Goal: Information Seeking & Learning: Compare options

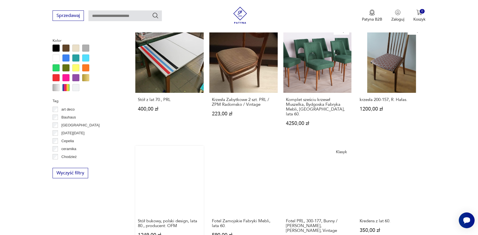
scroll to position [500, 0]
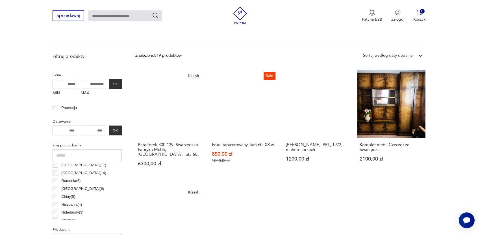
scroll to position [189, 0]
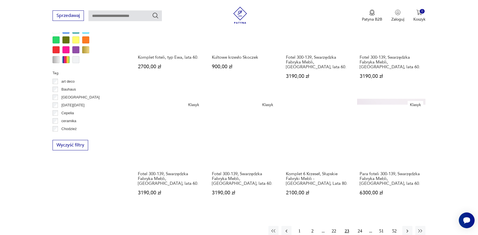
scroll to position [528, 0]
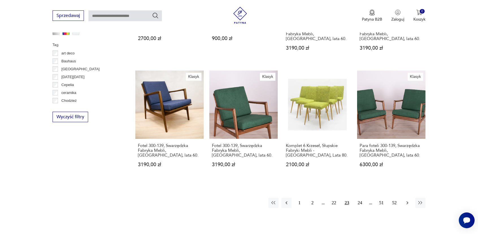
click at [408, 200] on icon "button" at bounding box center [407, 203] width 6 height 6
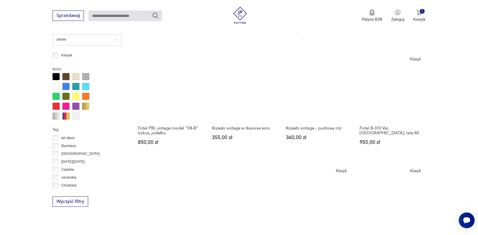
scroll to position [500, 0]
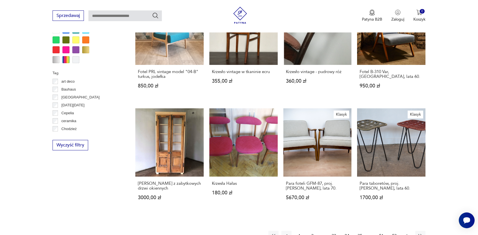
click at [411, 231] on button "button" at bounding box center [407, 236] width 10 height 10
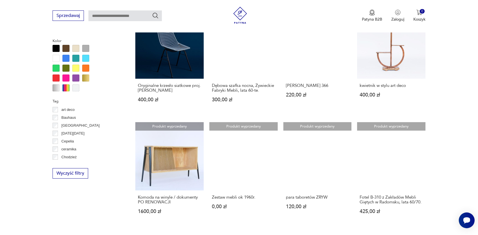
scroll to position [500, 0]
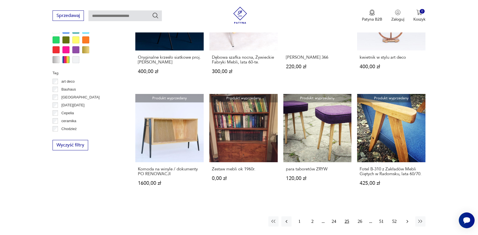
click at [407, 219] on icon "button" at bounding box center [407, 222] width 6 height 6
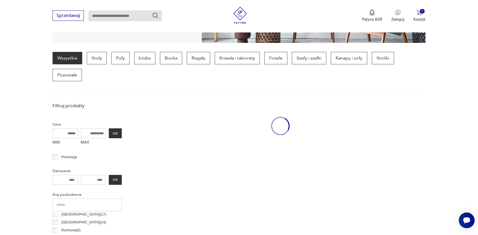
scroll to position [133, 0]
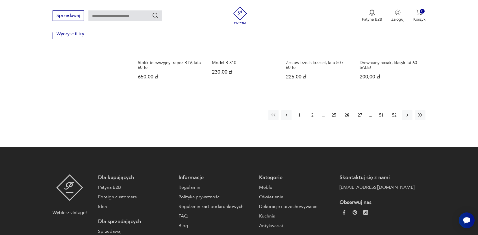
scroll to position [613, 0]
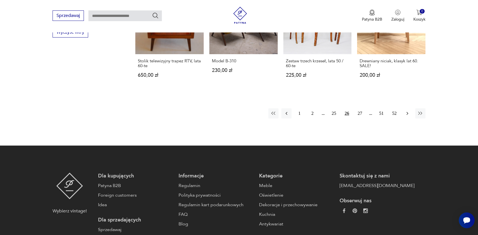
click at [404, 111] on icon "button" at bounding box center [407, 114] width 6 height 6
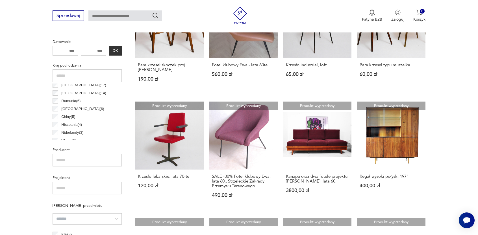
scroll to position [274, 0]
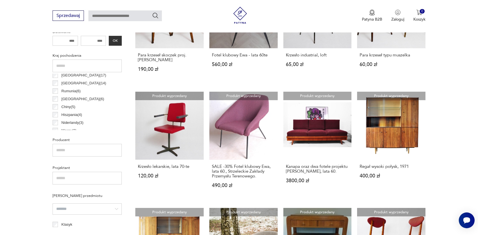
click at [15, 122] on section "Filtruj produkty Cena MIN MAX OK Promocja Datowanie OK Kraj pochodzenia Finland…" at bounding box center [239, 220] width 478 height 519
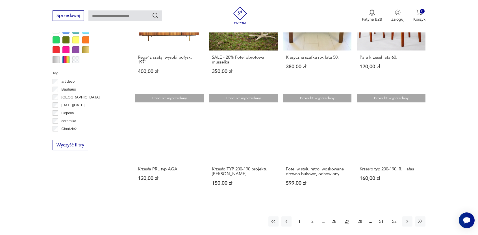
scroll to position [528, 0]
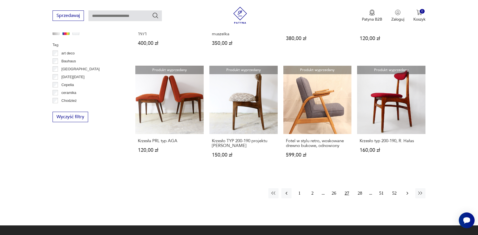
click at [406, 191] on icon "button" at bounding box center [407, 194] width 6 height 6
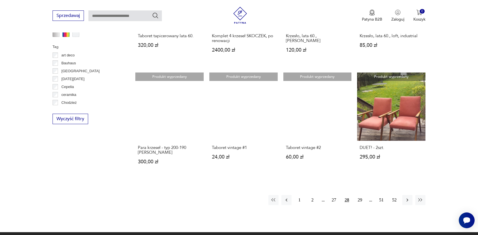
scroll to position [528, 0]
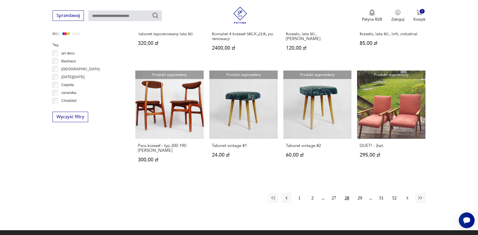
click at [409, 195] on icon "button" at bounding box center [407, 198] width 6 height 6
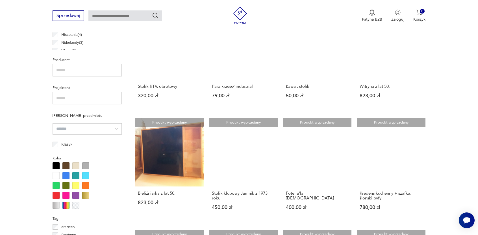
scroll to position [387, 0]
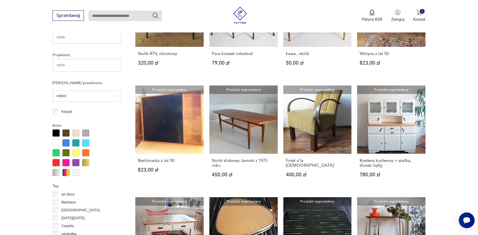
click at [0, 142] on section "Filtruj produkty Cena MIN MAX OK Promocja Datowanie OK Kraj pochodzenia Finland…" at bounding box center [239, 102] width 478 height 509
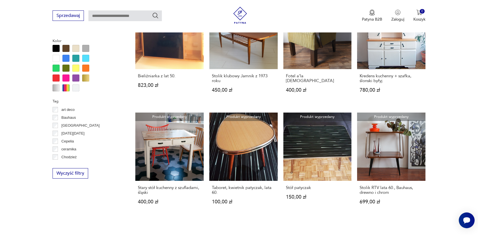
click at [9, 172] on section "Filtruj produkty Cena MIN MAX OK Promocja Datowanie OK Kraj pochodzenia Finland…" at bounding box center [239, 17] width 478 height 509
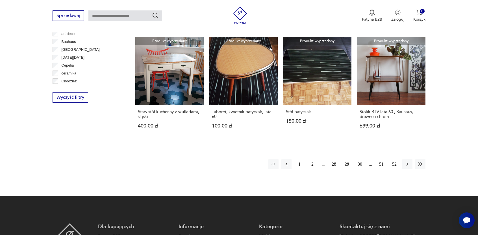
scroll to position [556, 0]
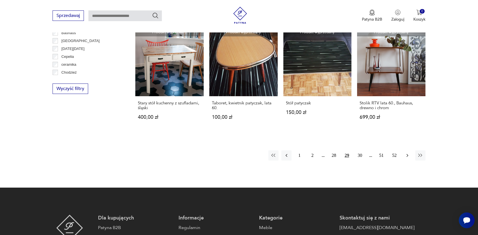
click at [404, 153] on icon "button" at bounding box center [407, 156] width 6 height 6
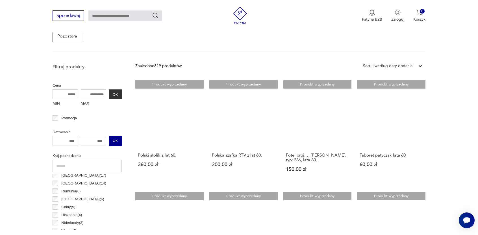
scroll to position [133, 0]
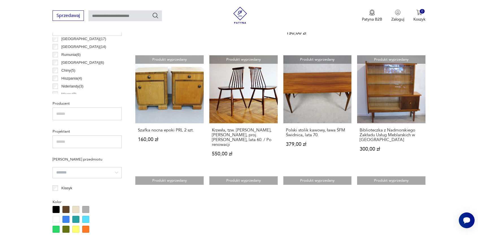
scroll to position [339, 0]
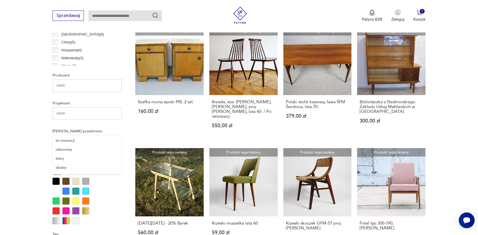
click at [106, 139] on input "search" at bounding box center [86, 144] width 69 height 11
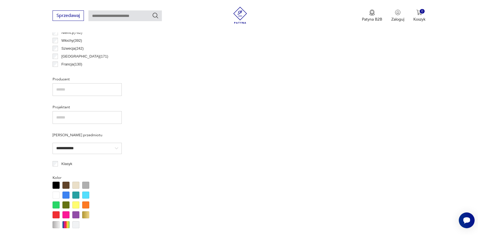
scroll to position [331, 0]
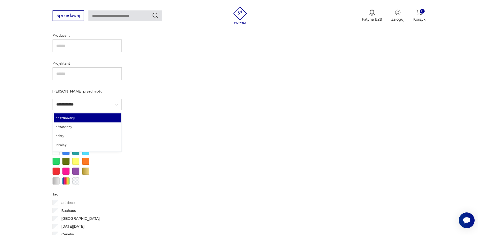
click at [84, 104] on input "**********" at bounding box center [86, 104] width 69 height 11
type input "*****"
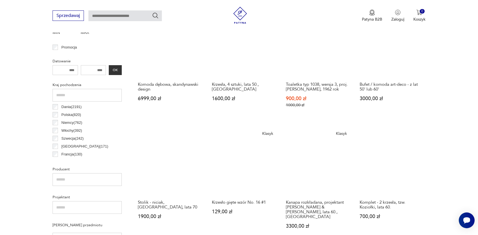
scroll to position [300, 0]
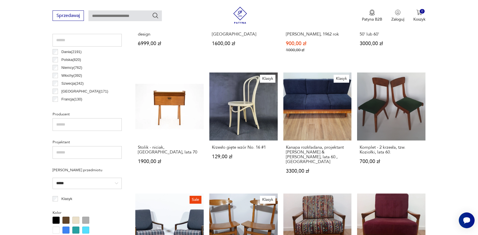
click at [80, 178] on input "*****" at bounding box center [86, 183] width 69 height 11
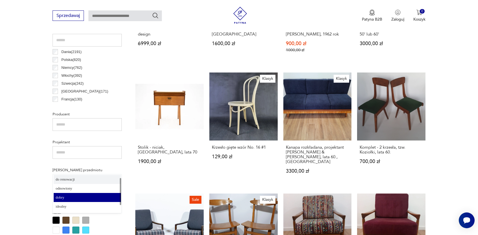
scroll to position [17, 0]
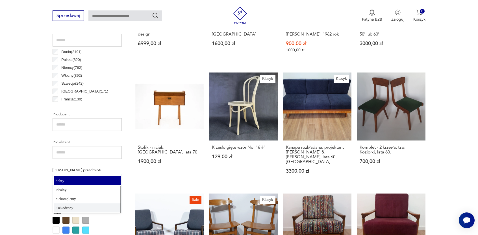
click at [13, 181] on section "Filtruj produkty Cena MIN MAX OK Promocja Datowanie OK Kraj pochodzenia Dania (…" at bounding box center [239, 210] width 478 height 551
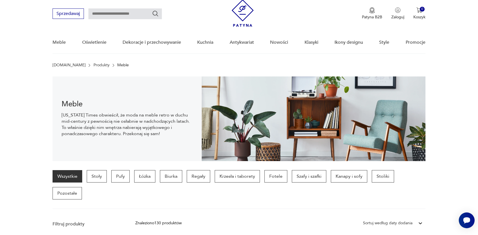
scroll to position [0, 0]
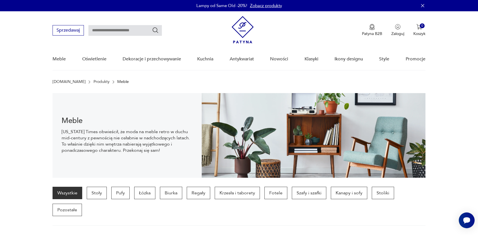
click at [242, 27] on img at bounding box center [242, 29] width 22 height 27
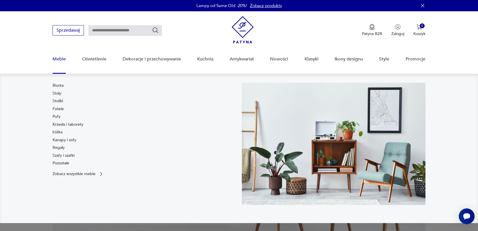
click at [63, 60] on link "Meble" at bounding box center [58, 59] width 13 height 22
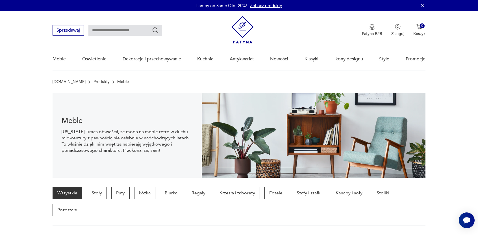
scroll to position [39, 0]
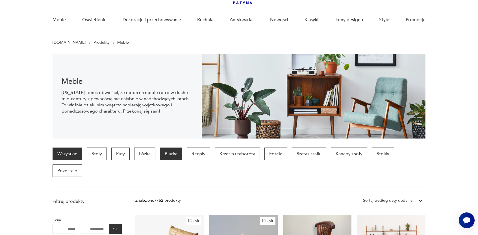
click at [176, 155] on p "Biurka" at bounding box center [171, 154] width 22 height 12
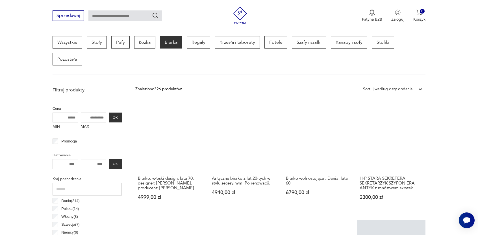
scroll to position [189, 0]
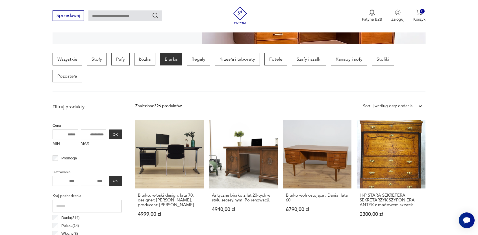
scroll to position [133, 0]
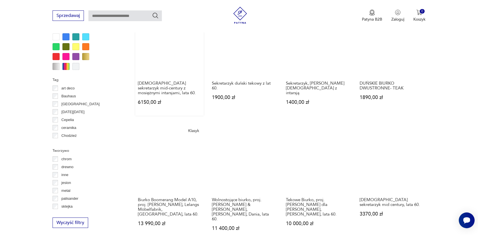
scroll to position [500, 0]
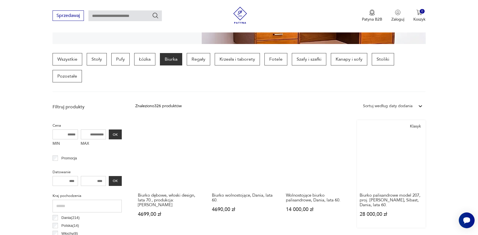
scroll to position [133, 0]
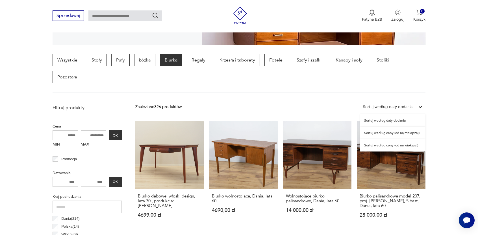
click at [414, 103] on div "Sortuj według daty dodania" at bounding box center [387, 106] width 55 height 7
click at [411, 127] on div "Sortuj według ceny (od najmniejszej)" at bounding box center [392, 133] width 65 height 12
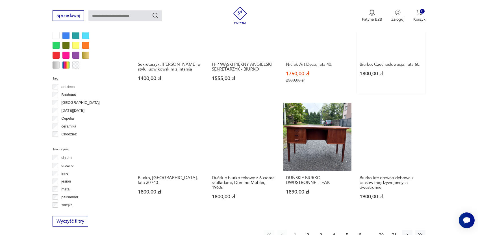
scroll to position [500, 0]
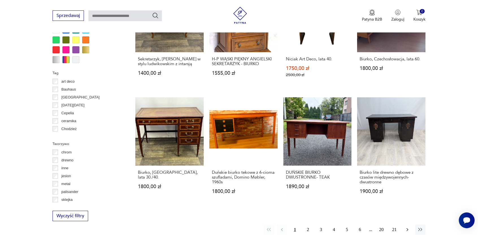
click at [408, 227] on icon "button" at bounding box center [407, 230] width 6 height 6
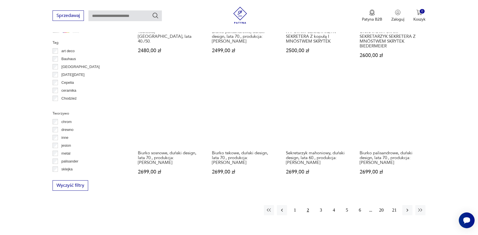
scroll to position [528, 0]
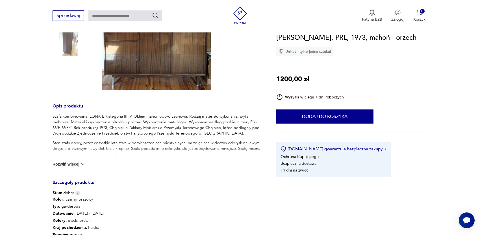
scroll to position [226, 0]
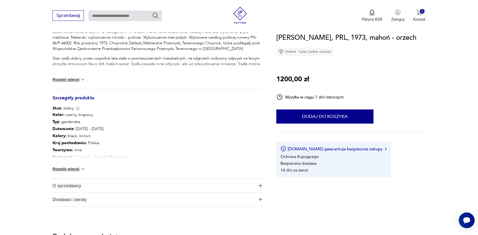
click at [75, 170] on button "Rozwiń więcej" at bounding box center [68, 169] width 33 height 6
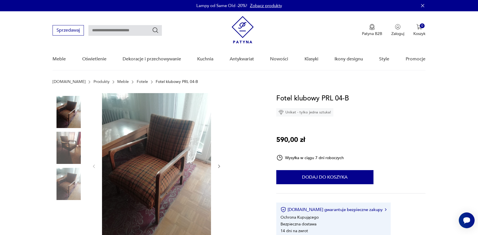
click at [77, 143] on img at bounding box center [68, 148] width 32 height 32
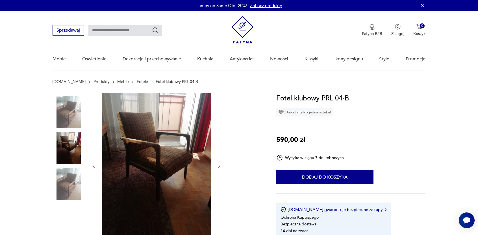
click at [71, 193] on img at bounding box center [68, 184] width 32 height 32
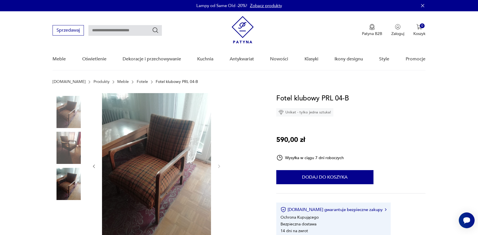
click at [65, 95] on div at bounding box center [68, 166] width 32 height 146
click at [64, 110] on img at bounding box center [68, 112] width 32 height 32
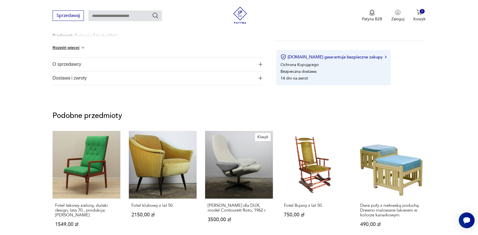
scroll to position [254, 0]
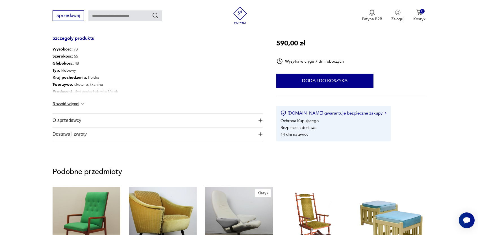
click at [67, 102] on button "Rozwiń więcej" at bounding box center [68, 104] width 33 height 6
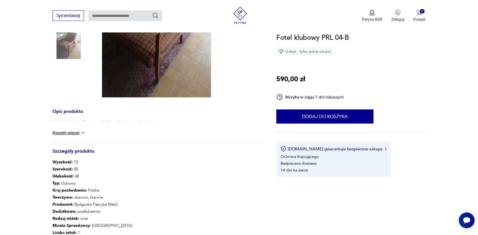
scroll to position [0, 0]
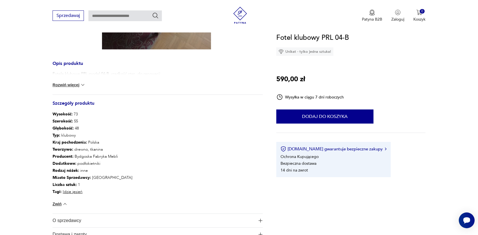
scroll to position [198, 0]
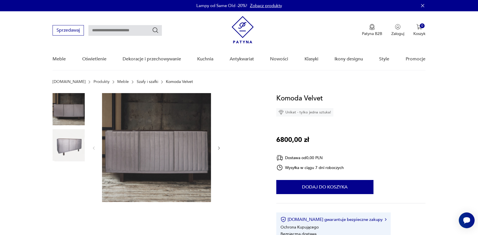
click at [64, 141] on img at bounding box center [68, 145] width 32 height 32
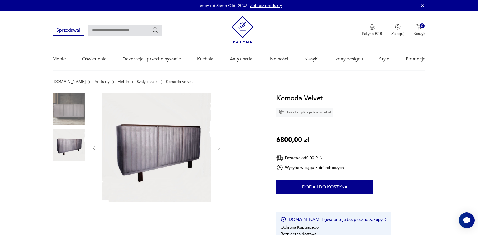
click at [65, 109] on img at bounding box center [68, 109] width 32 height 32
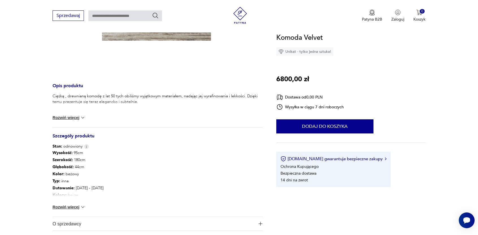
scroll to position [198, 0]
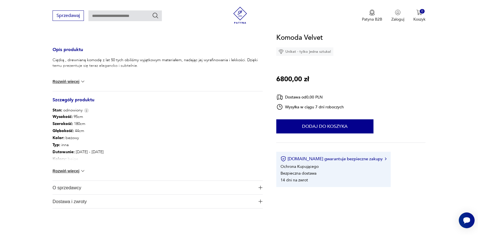
click at [78, 170] on button "Rozwiń więcej" at bounding box center [68, 171] width 33 height 6
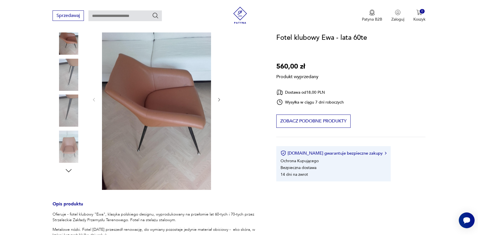
scroll to position [198, 0]
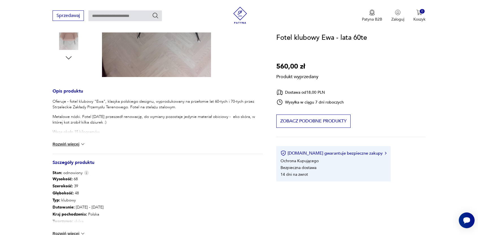
click at [74, 143] on button "Rozwiń więcej" at bounding box center [68, 144] width 33 height 6
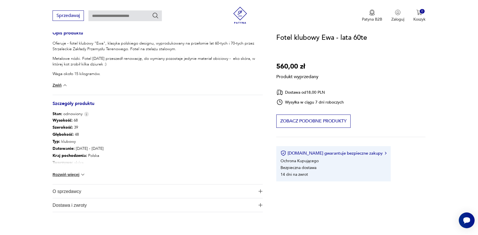
scroll to position [282, 0]
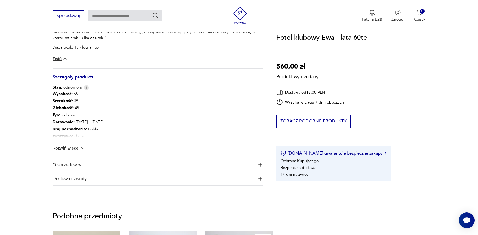
click at [60, 149] on button "Rozwiń więcej" at bounding box center [68, 148] width 33 height 6
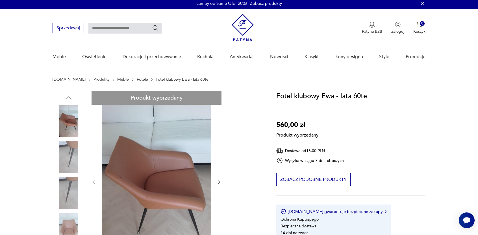
scroll to position [0, 0]
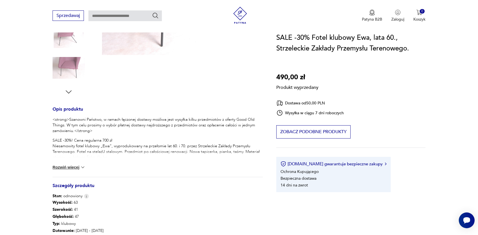
scroll to position [169, 0]
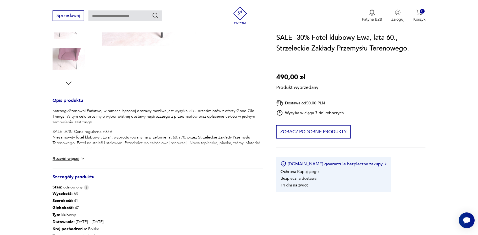
click at [76, 157] on button "Rozwiń więcej" at bounding box center [68, 159] width 33 height 6
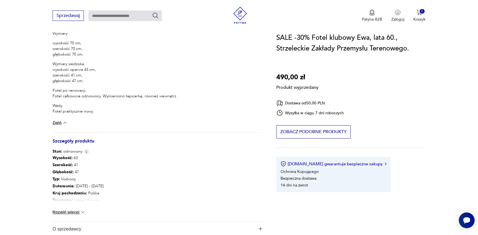
scroll to position [310, 0]
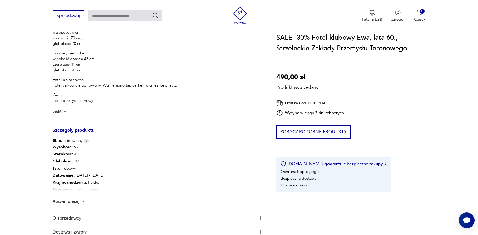
click at [77, 203] on button "Rozwiń więcej" at bounding box center [68, 202] width 33 height 6
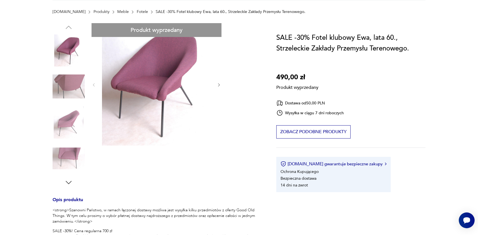
scroll to position [0, 0]
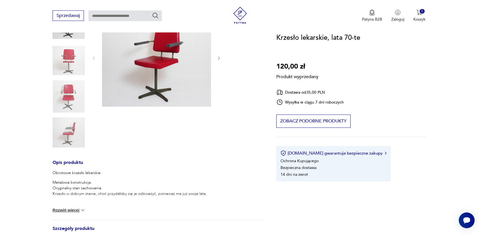
scroll to position [141, 0]
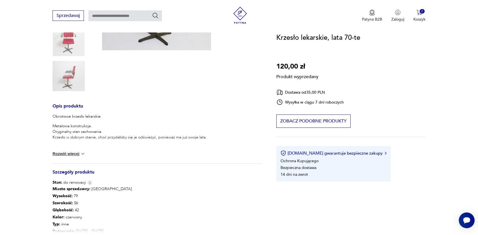
click at [66, 156] on button "Rozwiń więcej" at bounding box center [68, 154] width 33 height 6
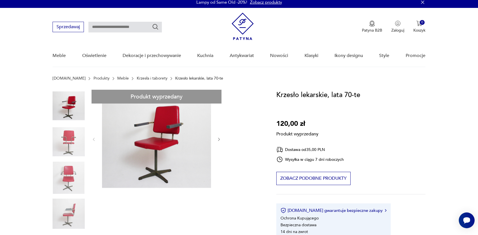
scroll to position [0, 0]
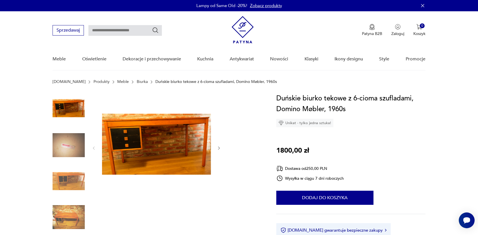
click at [71, 143] on img at bounding box center [68, 145] width 32 height 32
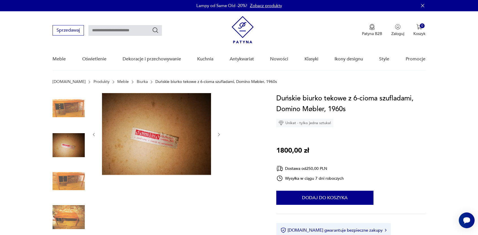
click at [69, 178] on img at bounding box center [68, 181] width 32 height 32
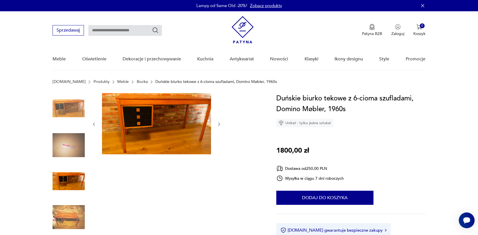
click at [73, 214] on img at bounding box center [68, 217] width 32 height 32
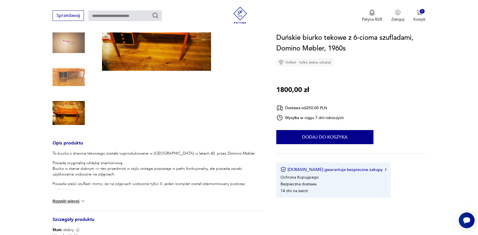
scroll to position [113, 0]
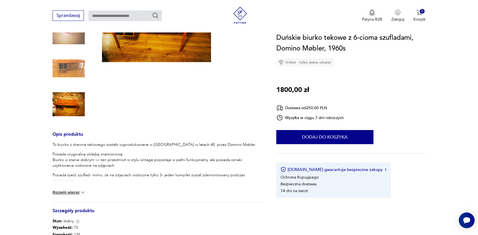
click at [71, 194] on button "Rozwiń więcej" at bounding box center [68, 193] width 33 height 6
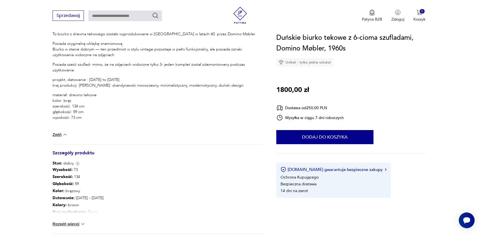
scroll to position [226, 0]
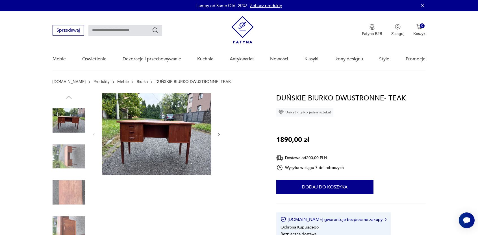
click at [59, 159] on img at bounding box center [68, 157] width 32 height 32
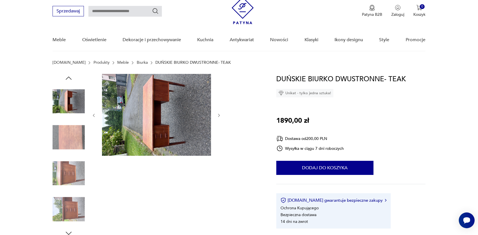
scroll to position [28, 0]
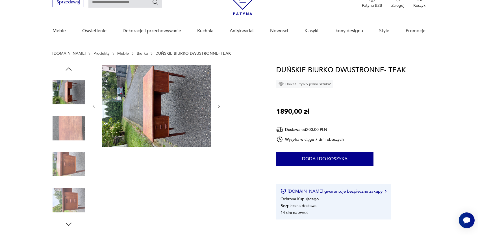
click at [53, 157] on img at bounding box center [68, 164] width 32 height 32
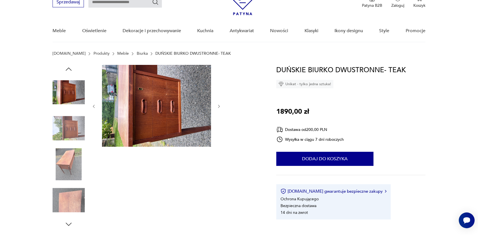
click at [69, 158] on img at bounding box center [68, 164] width 32 height 32
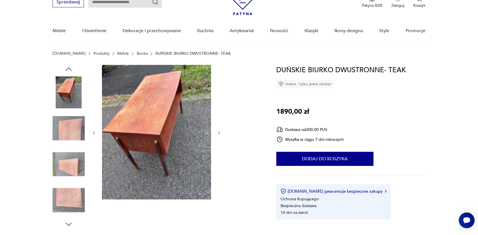
click at [80, 199] on img at bounding box center [68, 200] width 32 height 32
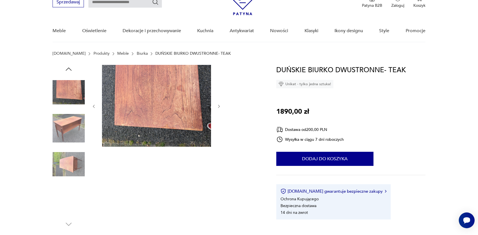
click at [71, 199] on img at bounding box center [68, 200] width 32 height 32
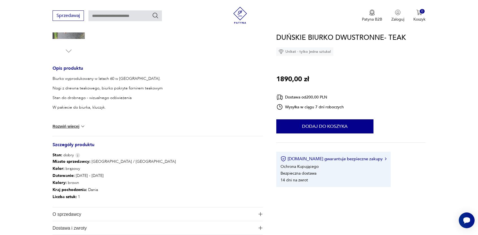
scroll to position [226, 0]
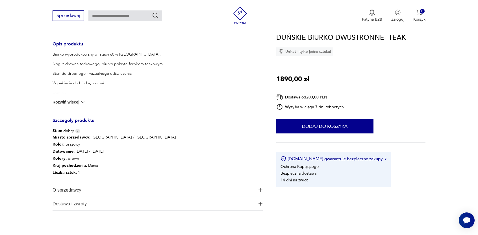
click at [81, 101] on img at bounding box center [83, 102] width 6 height 6
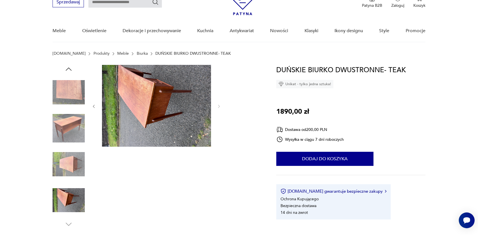
scroll to position [0, 0]
